Goal: Information Seeking & Learning: Learn about a topic

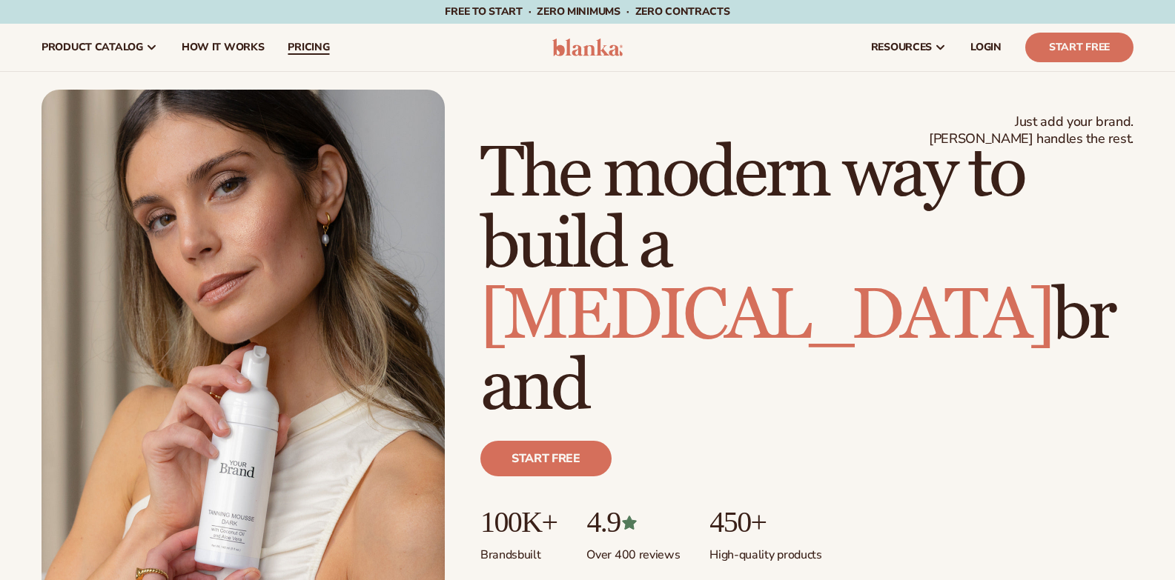
click at [294, 43] on span "pricing" at bounding box center [309, 48] width 42 height 12
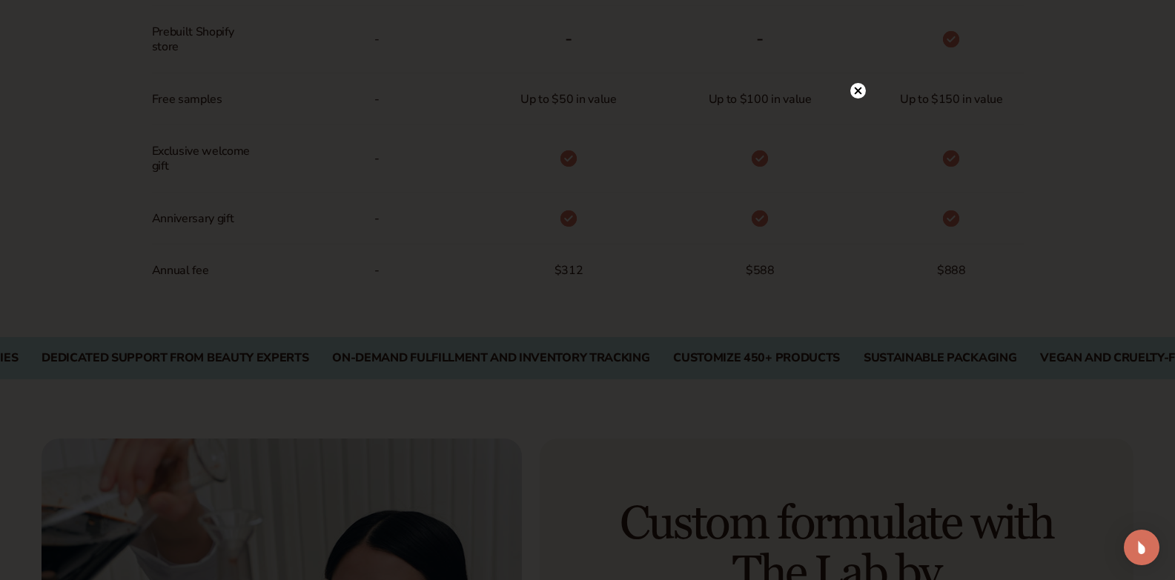
scroll to position [1260, 0]
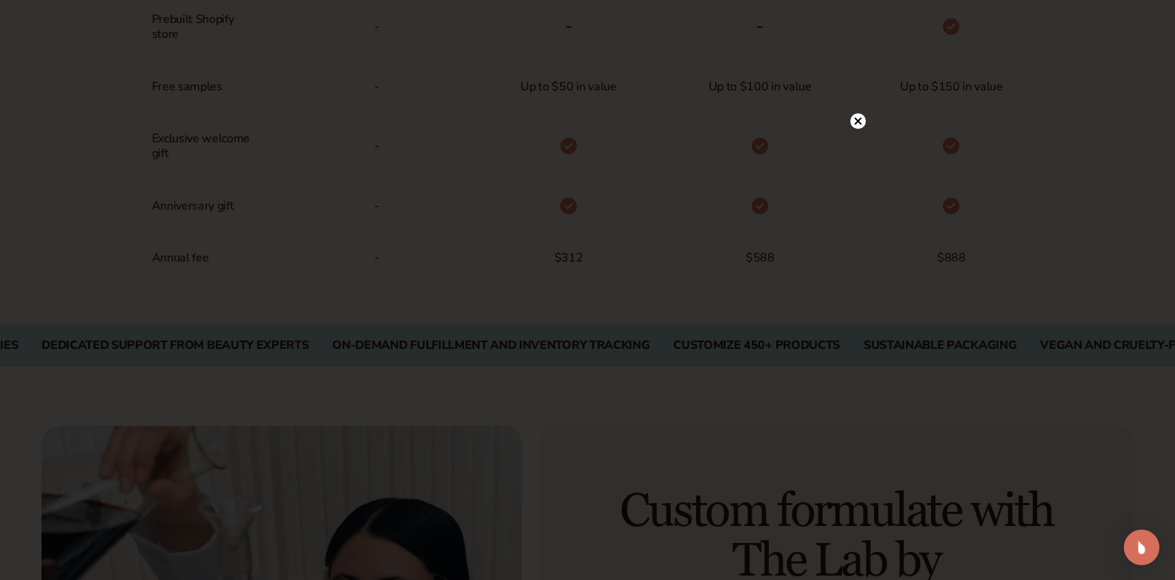
click at [863, 113] on div at bounding box center [858, 121] width 16 height 26
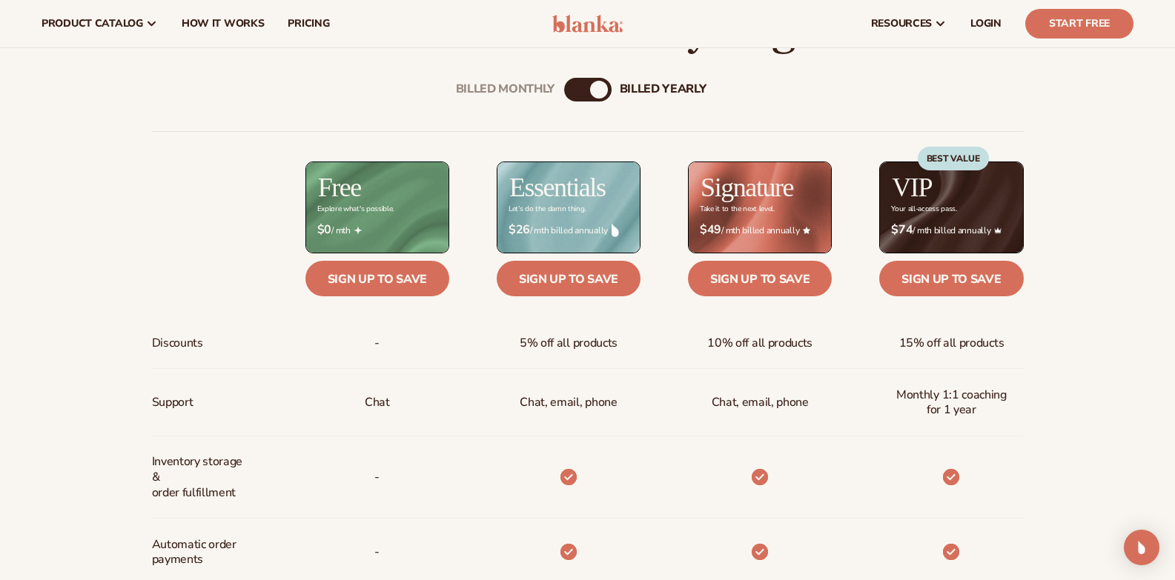
scroll to position [519, 0]
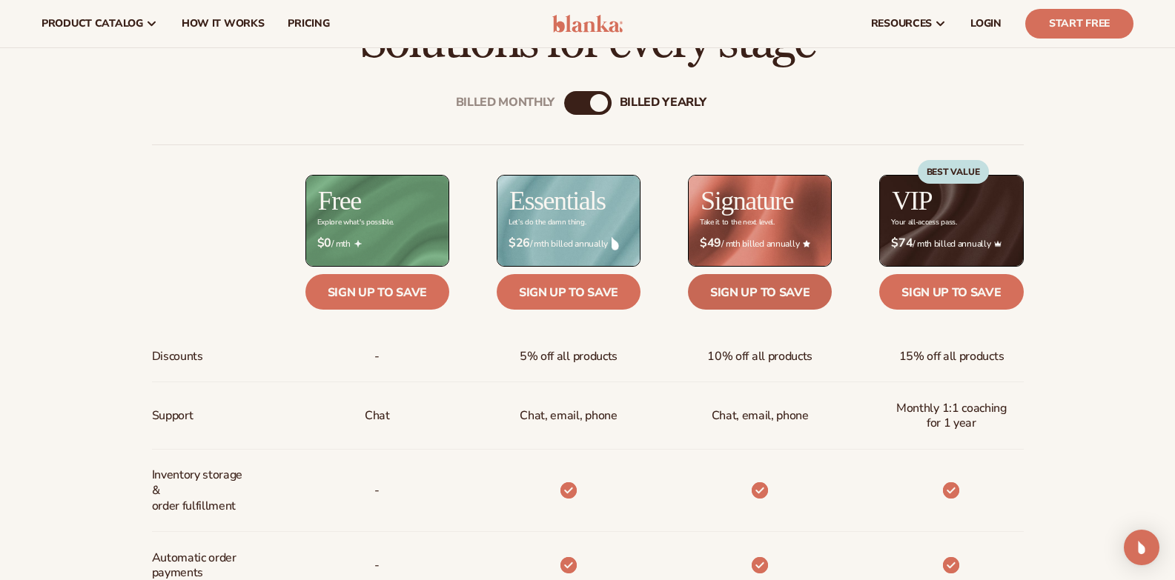
click at [749, 291] on link "Sign up to save" at bounding box center [760, 292] width 144 height 36
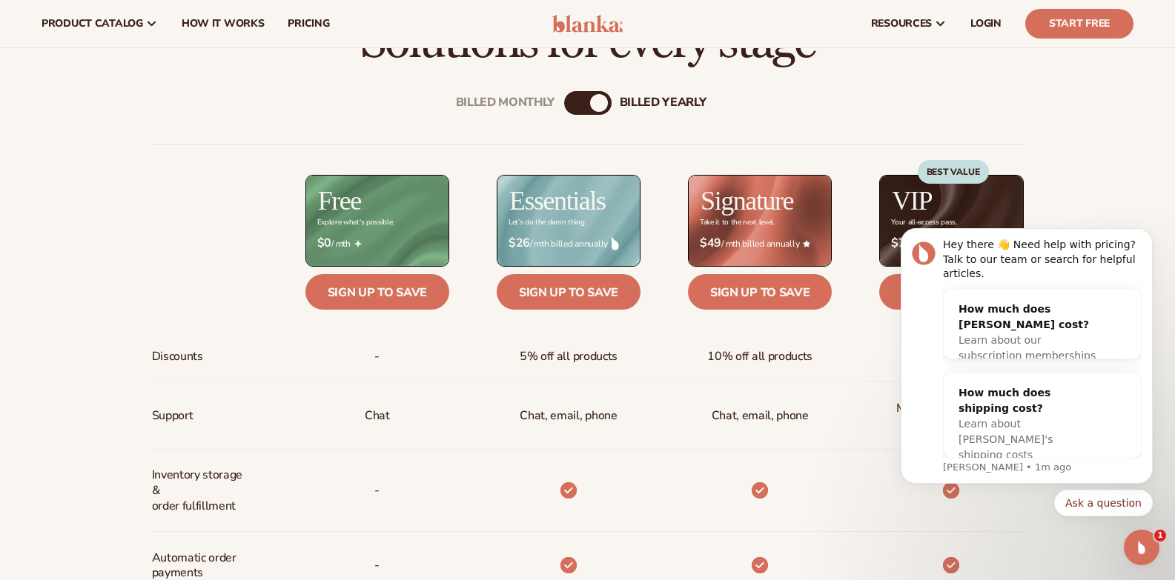
scroll to position [0, 0]
